Goal: Task Accomplishment & Management: Manage account settings

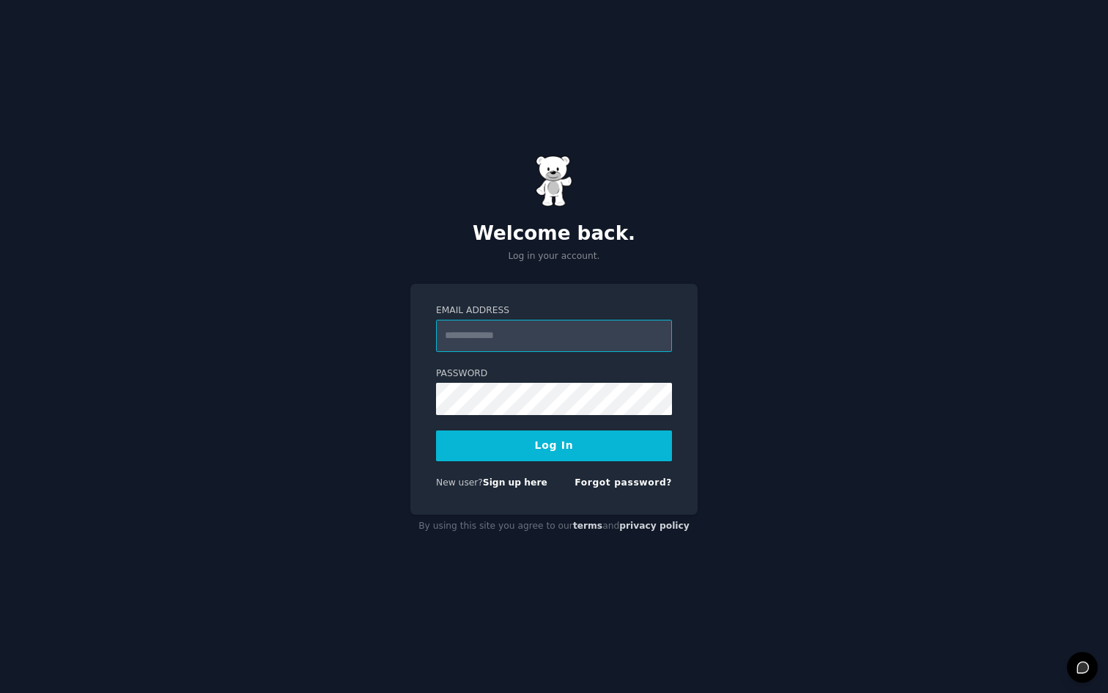
click at [486, 347] on input "Email Address" at bounding box center [554, 336] width 236 height 32
type input "**********"
click at [547, 437] on button "Log In" at bounding box center [554, 445] width 236 height 31
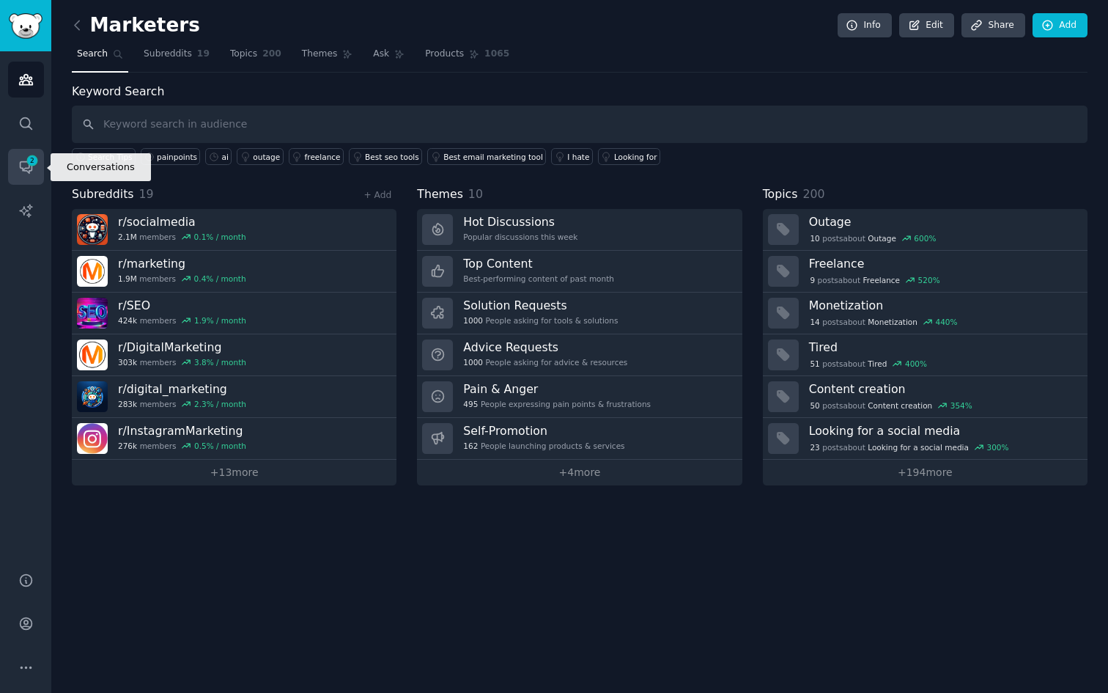
click at [34, 165] on icon "Sidebar" at bounding box center [32, 160] width 13 height 13
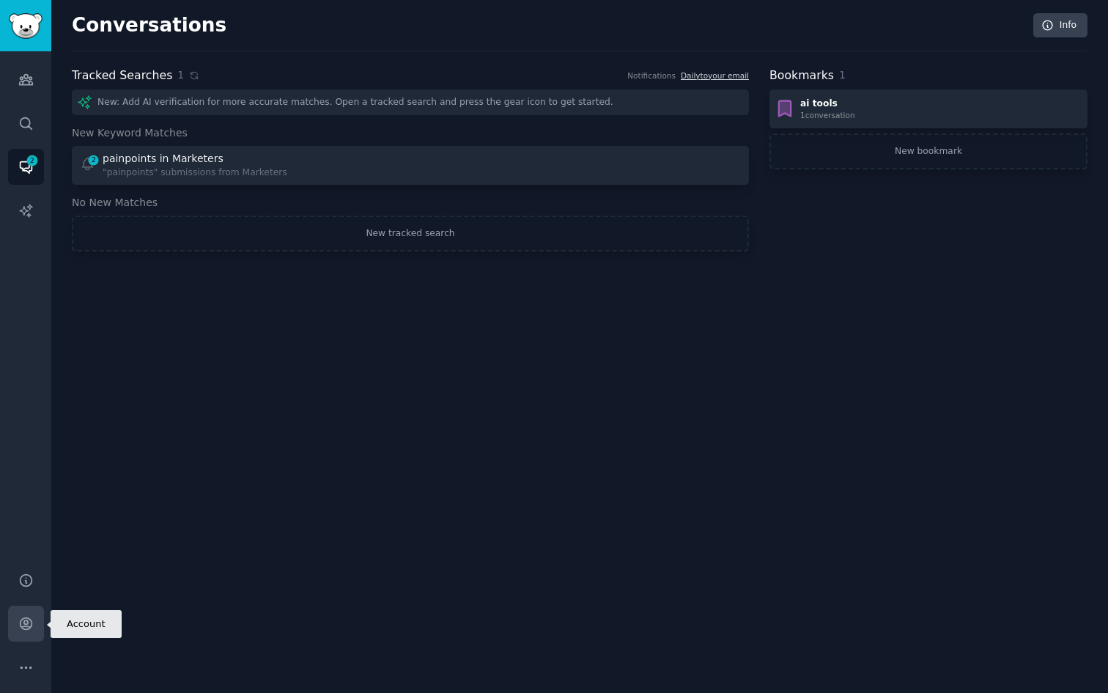
click at [25, 631] on link "Account" at bounding box center [26, 623] width 36 height 36
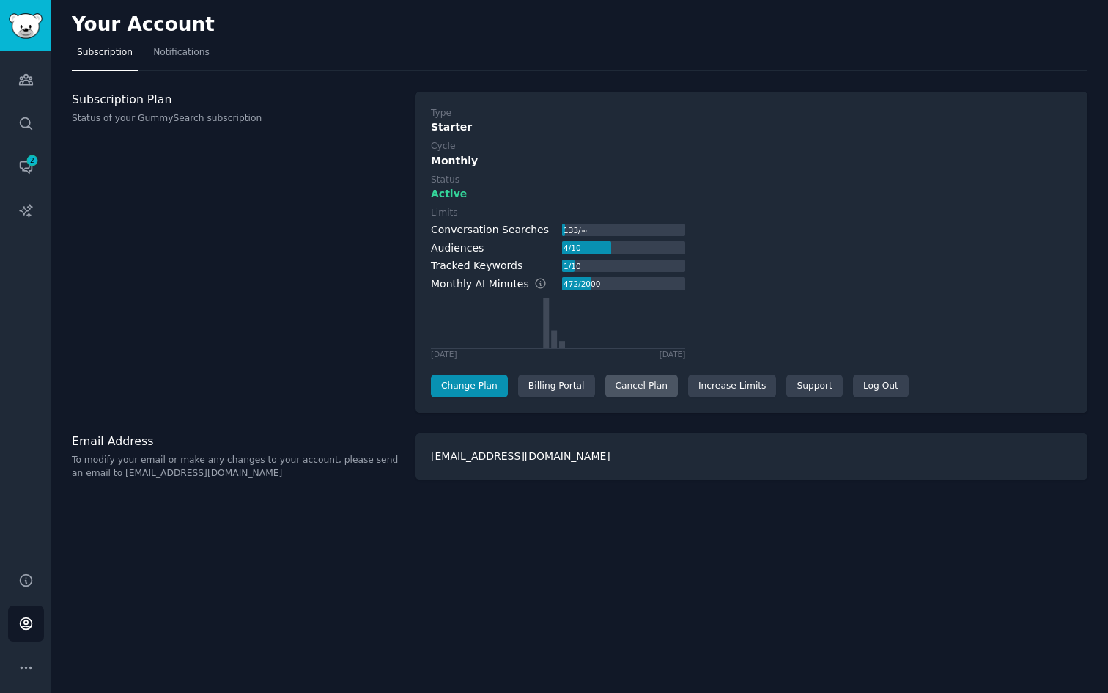
click at [638, 387] on div "Cancel Plan" at bounding box center [641, 385] width 73 height 23
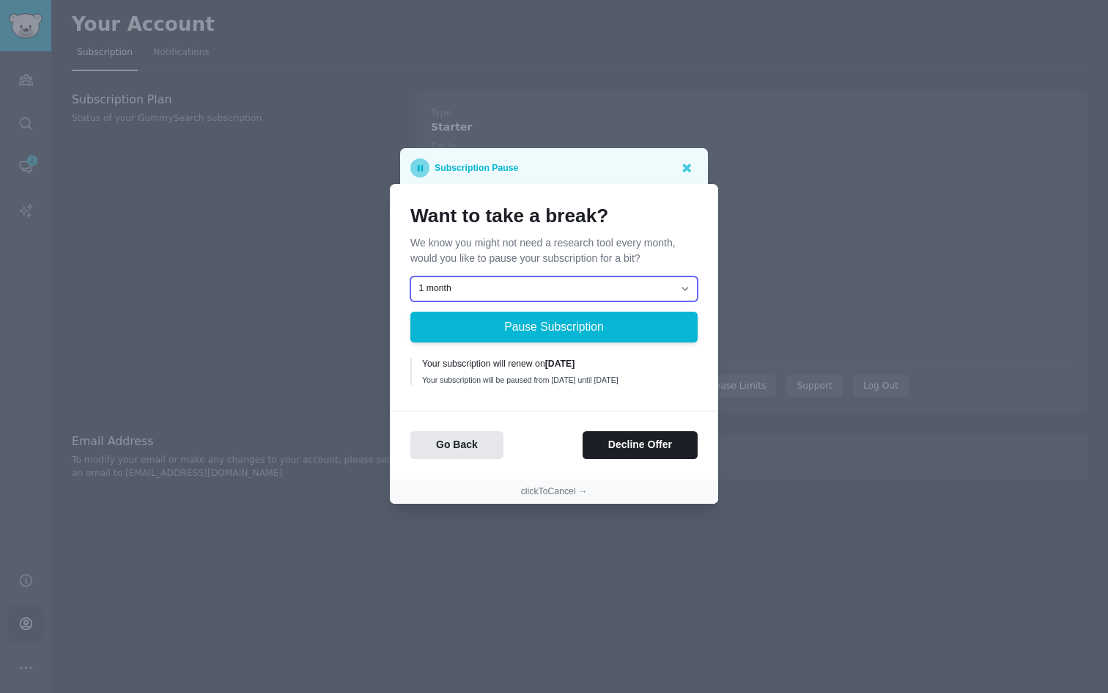
click at [591, 281] on select "1 month 2 months 3 months Choose a custom date to resume" at bounding box center [553, 288] width 287 height 25
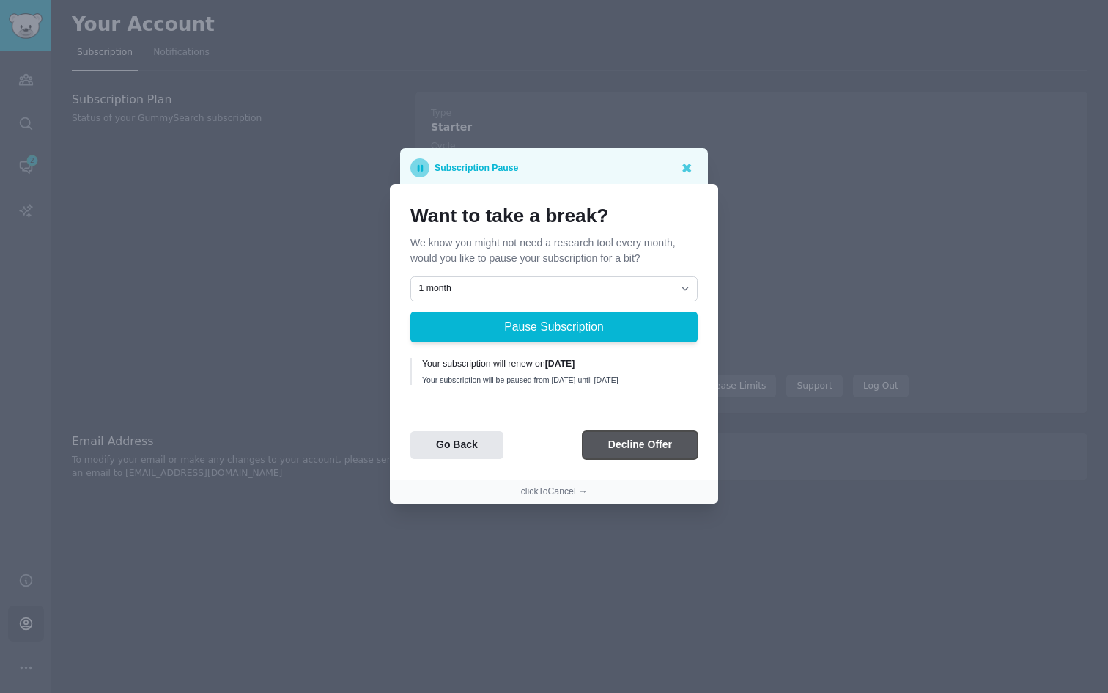
click at [616, 454] on button "Decline Offer" at bounding box center [640, 445] width 115 height 29
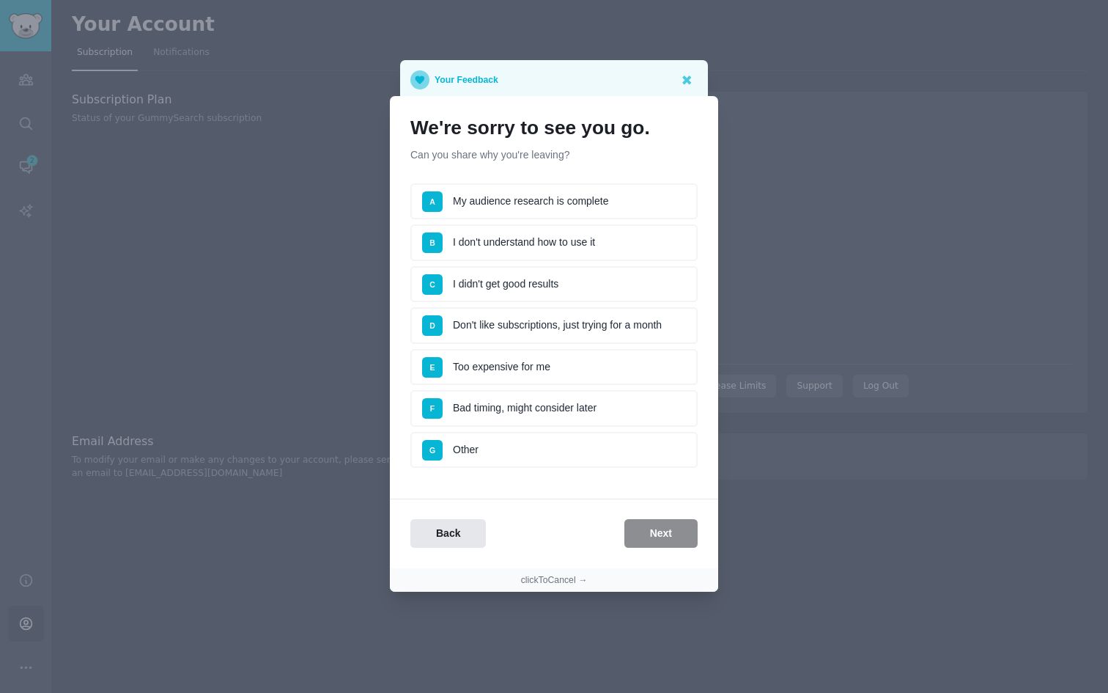
click at [544, 210] on li "A My audience research is complete" at bounding box center [553, 201] width 287 height 37
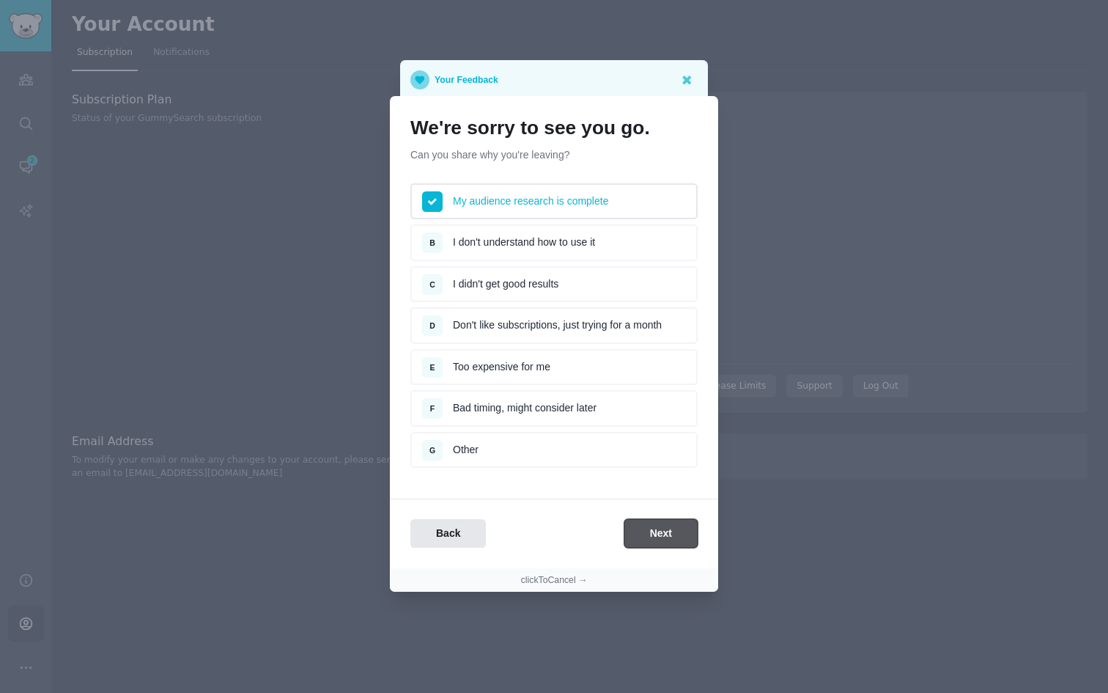
click at [658, 528] on button "Next" at bounding box center [660, 533] width 73 height 29
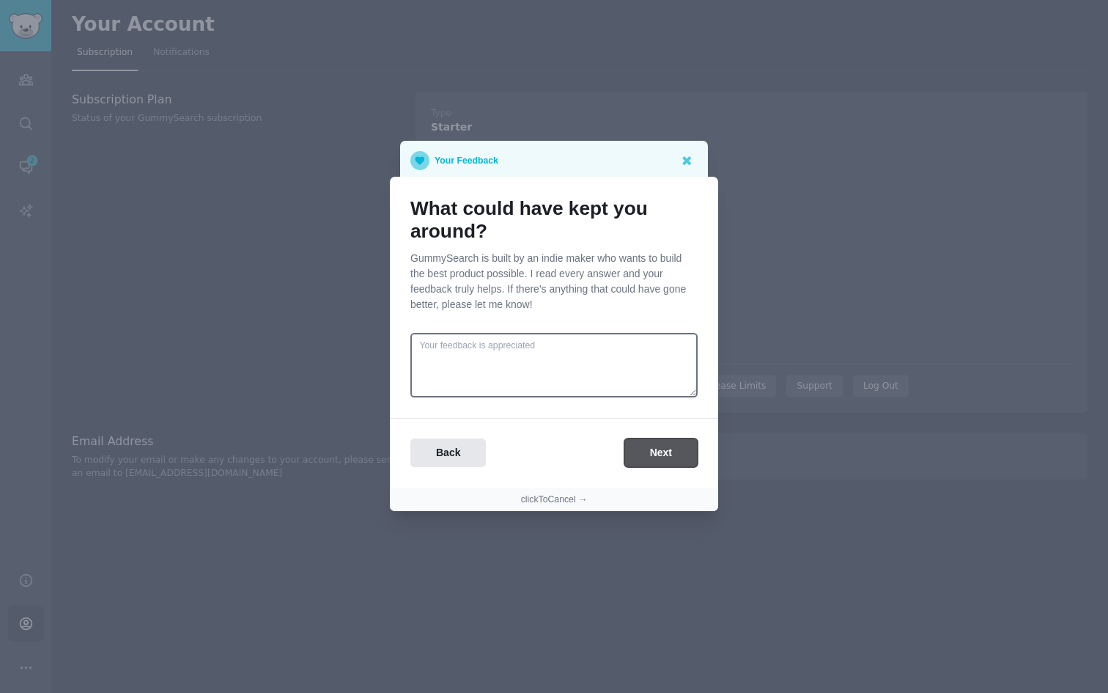
click at [646, 446] on button "Next" at bounding box center [660, 452] width 73 height 29
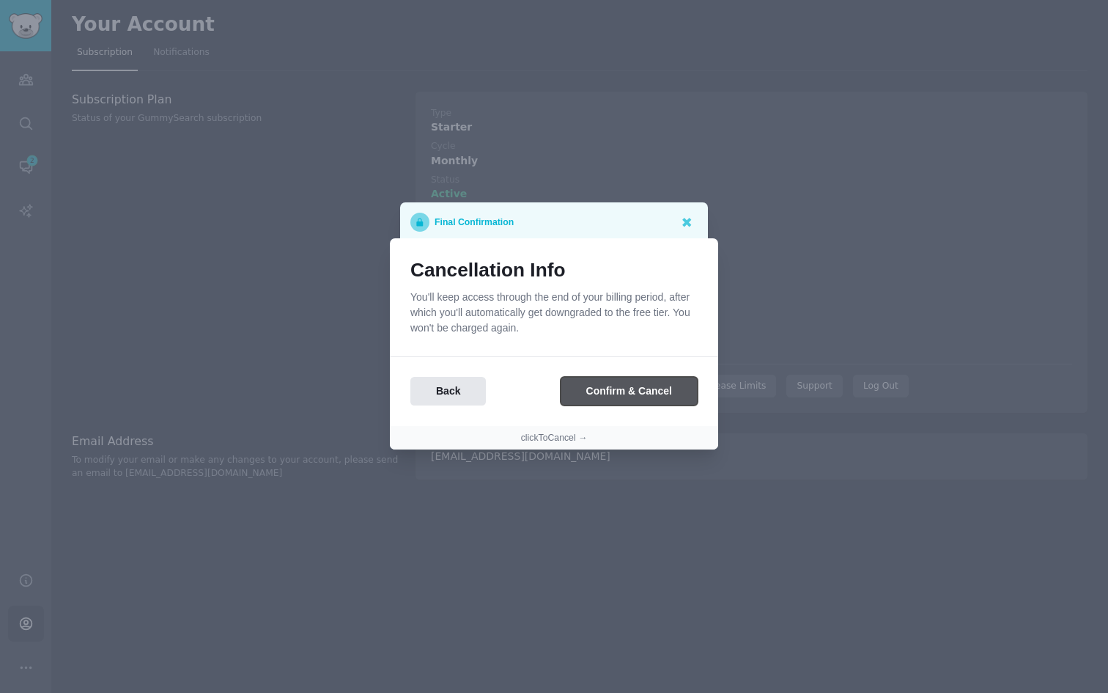
click at [626, 399] on button "Confirm & Cancel" at bounding box center [629, 391] width 137 height 29
